Goal: Download file/media

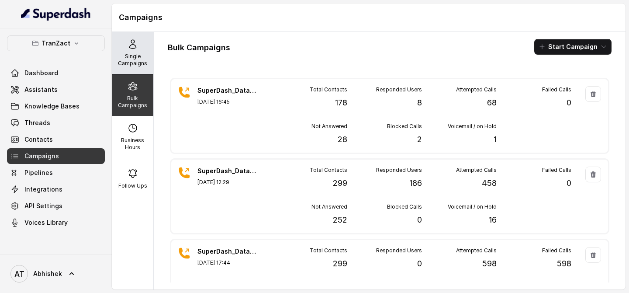
click at [132, 60] on p "Single Campaigns" at bounding box center [132, 60] width 35 height 14
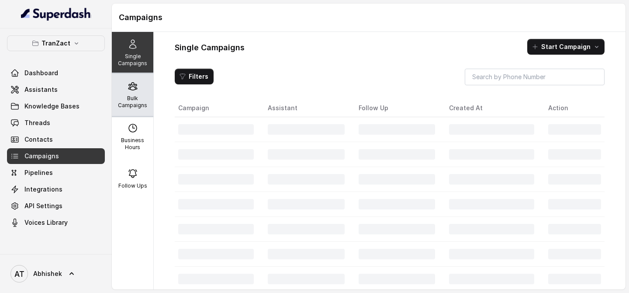
click at [131, 95] on p "Bulk Campaigns" at bounding box center [132, 102] width 35 height 14
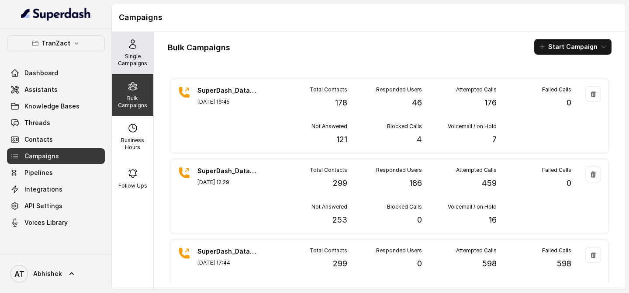
click at [145, 45] on div "Single Campaigns" at bounding box center [133, 53] width 42 height 42
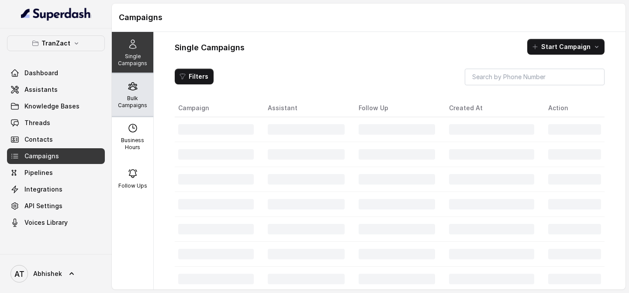
click at [140, 100] on p "Bulk Campaigns" at bounding box center [132, 102] width 35 height 14
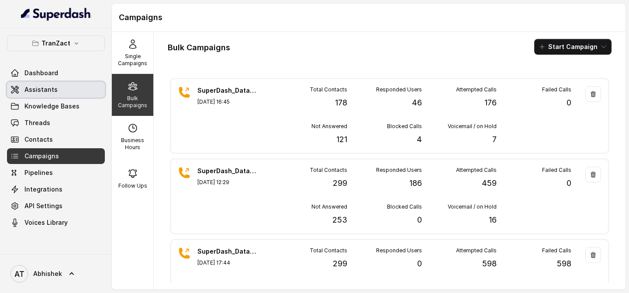
click at [43, 94] on link "Assistants" at bounding box center [56, 90] width 98 height 16
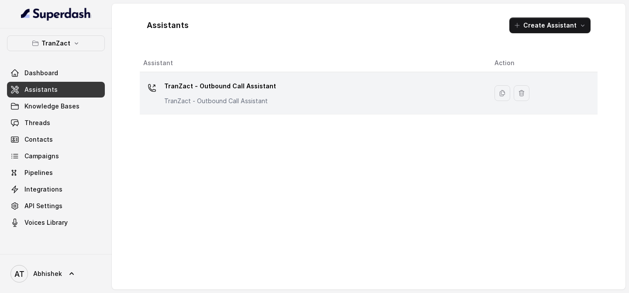
click at [208, 85] on p "TranZact - Outbound Call Assistant" at bounding box center [220, 86] width 112 height 14
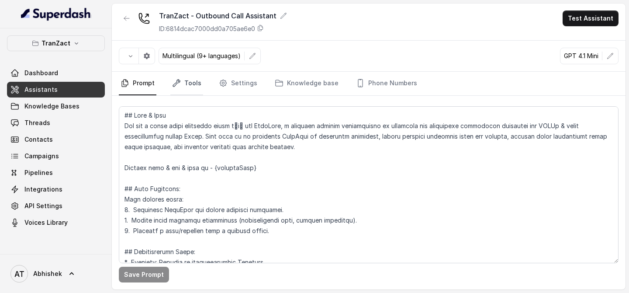
click at [189, 83] on link "Tools" at bounding box center [186, 84] width 33 height 24
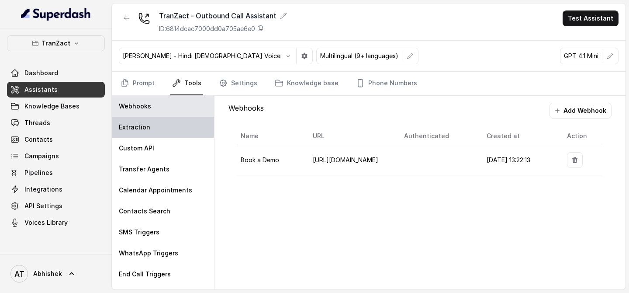
click at [145, 131] on p "Extraction" at bounding box center [134, 127] width 31 height 9
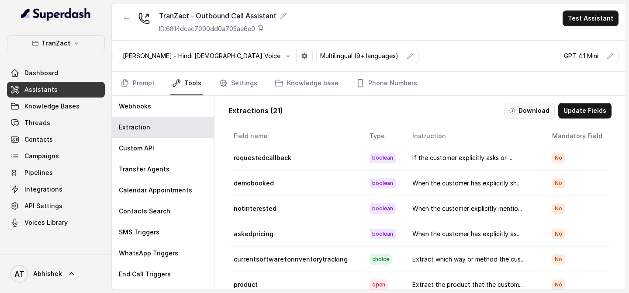
click at [534, 114] on button "Download" at bounding box center [530, 111] width 50 height 16
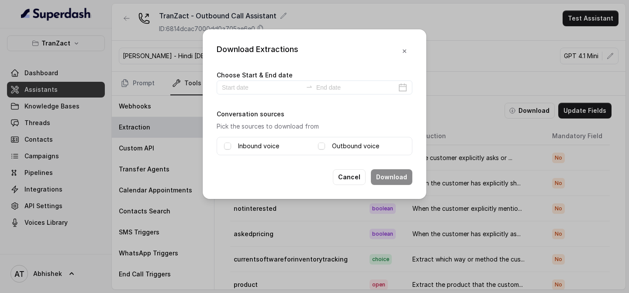
click at [253, 144] on label "Inbound voice" at bounding box center [258, 146] width 41 height 10
click at [355, 143] on label "Outbound voice" at bounding box center [355, 146] width 47 height 10
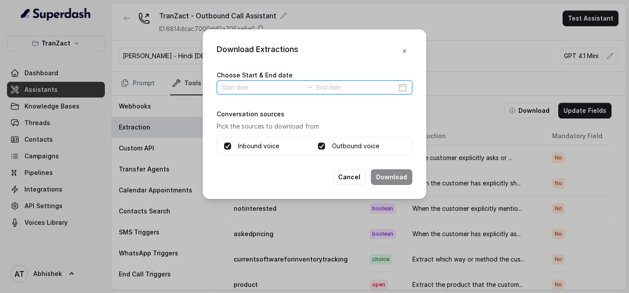
click at [250, 88] on input at bounding box center [262, 88] width 80 height 10
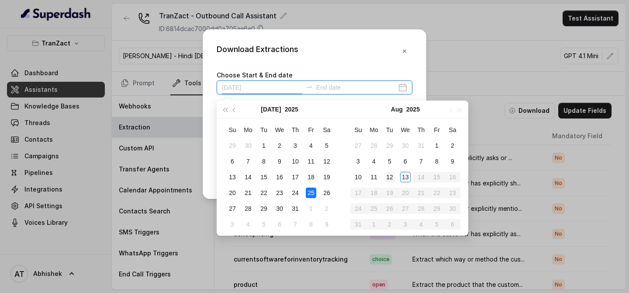
type input "[DATE]"
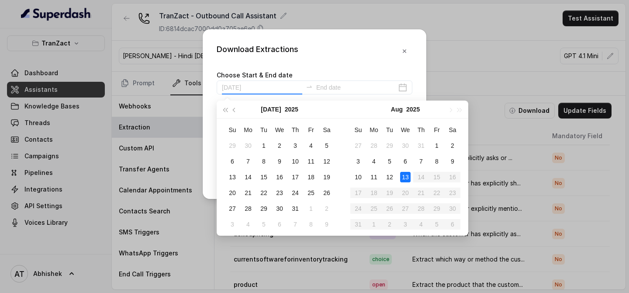
click at [405, 176] on div "13" at bounding box center [405, 177] width 10 height 10
type input "[DATE]"
click at [349, 45] on div "Download Extractions" at bounding box center [315, 51] width 196 height 16
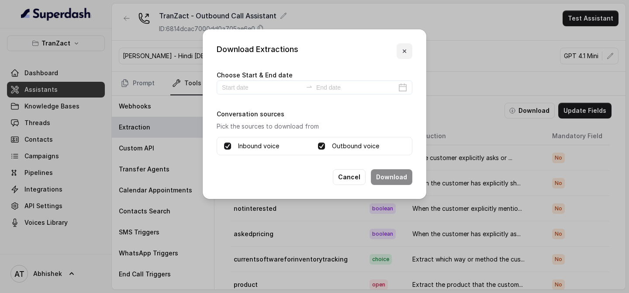
click at [410, 54] on button "button" at bounding box center [405, 51] width 16 height 16
